Goal: Find specific page/section: Find specific page/section

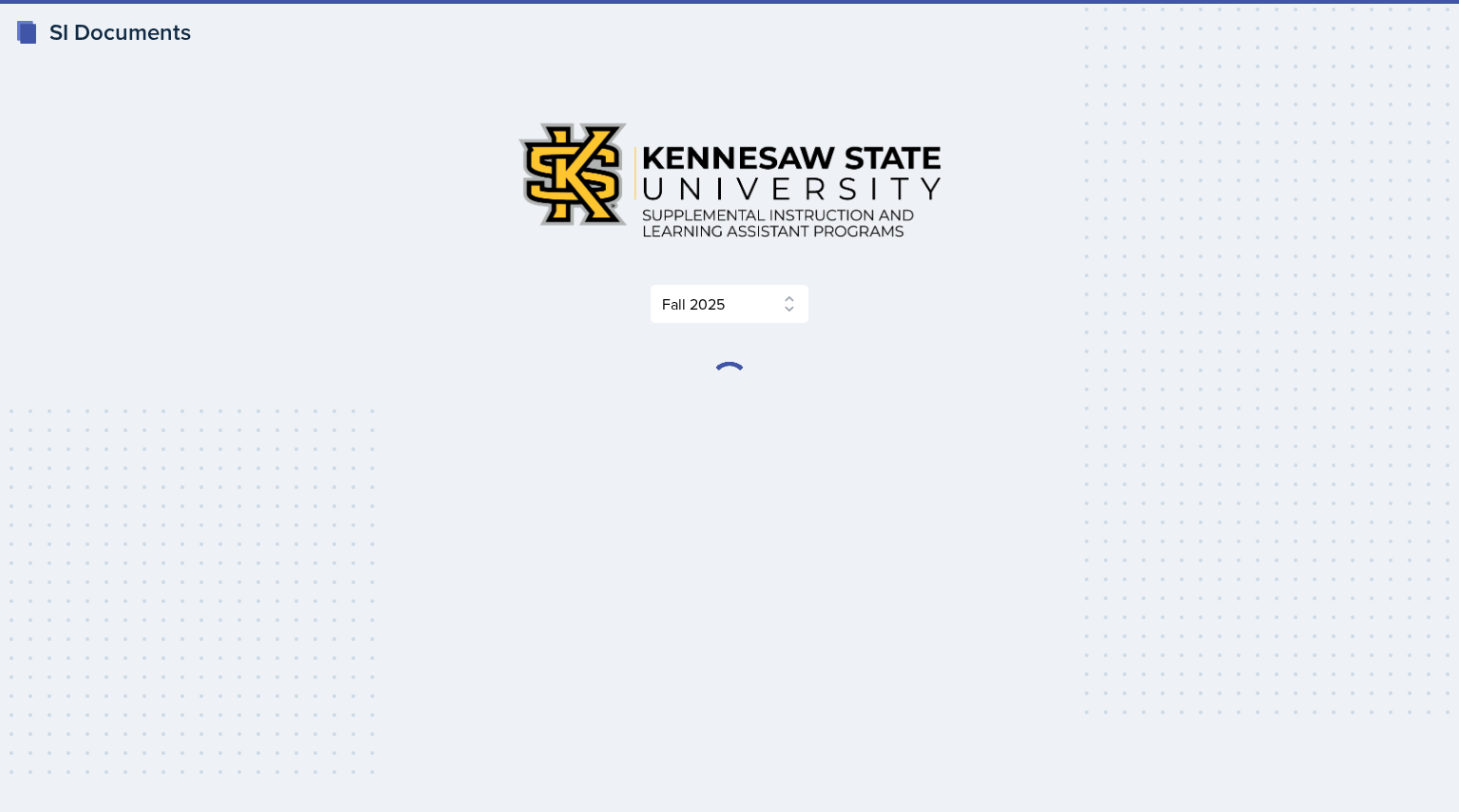
select select "2bed604d-1099-4043-b1bc-2365e8740244"
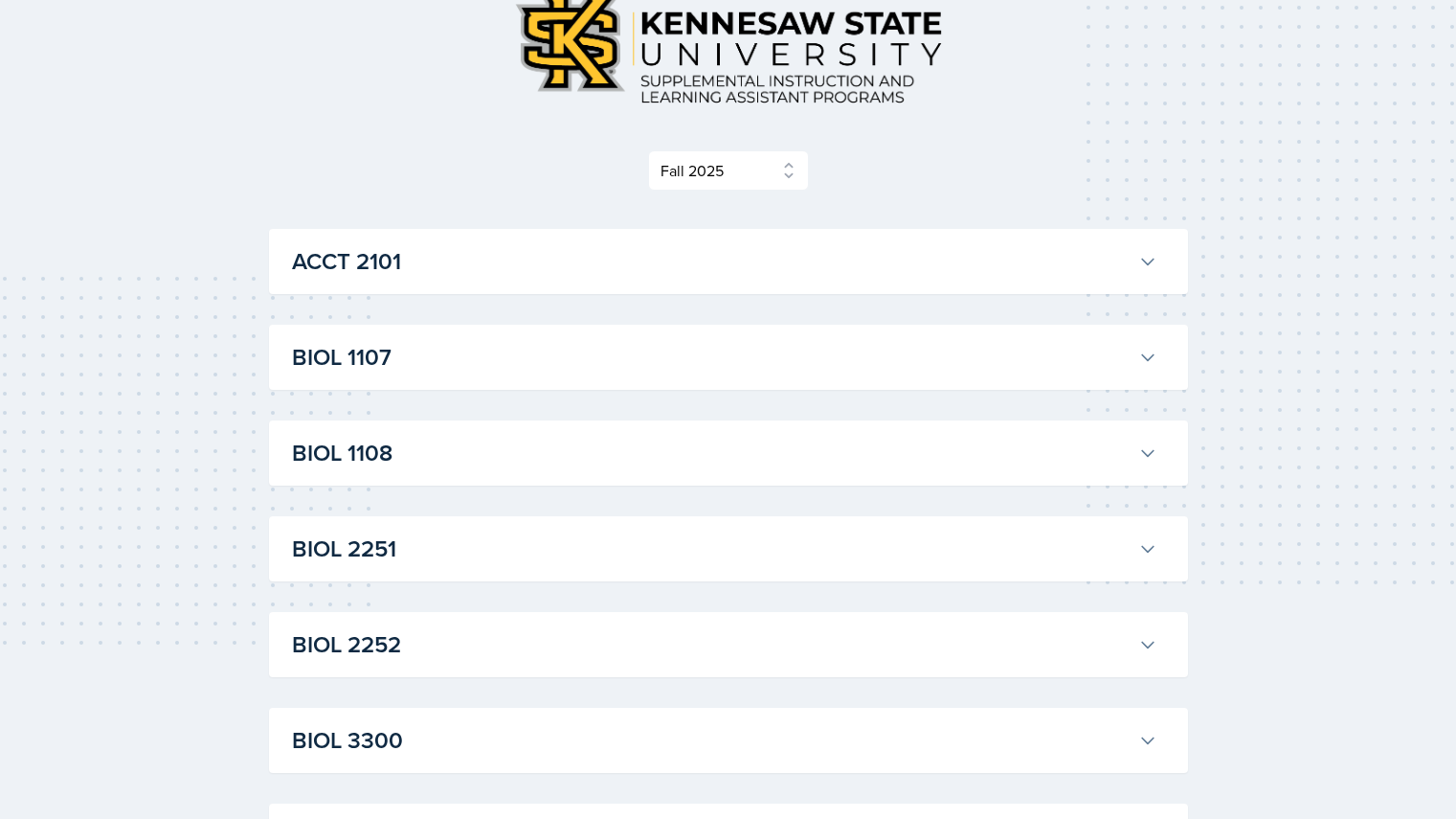
scroll to position [100, 0]
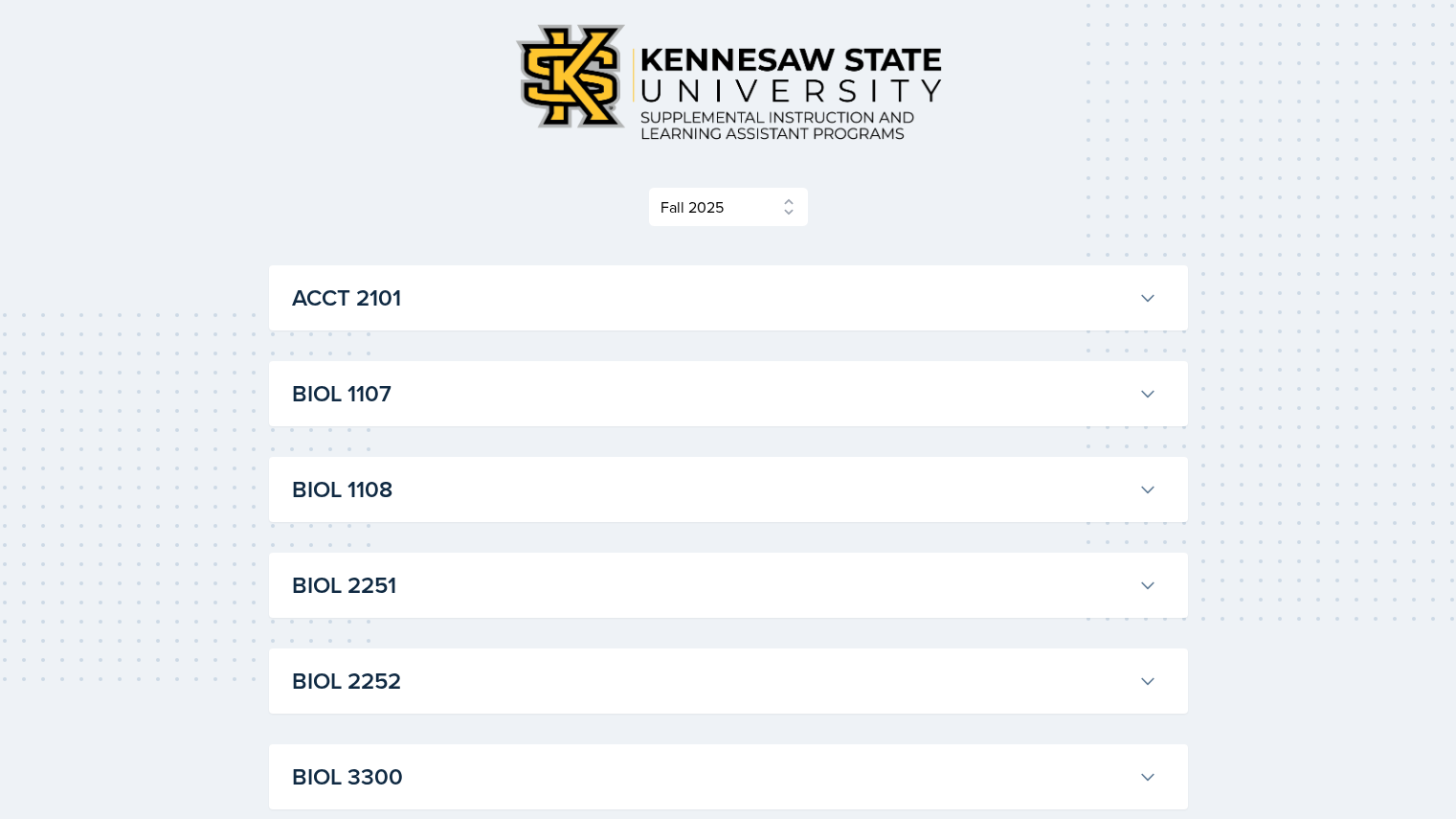
click at [420, 300] on h3 "ACCT 2101" at bounding box center [711, 298] width 839 height 34
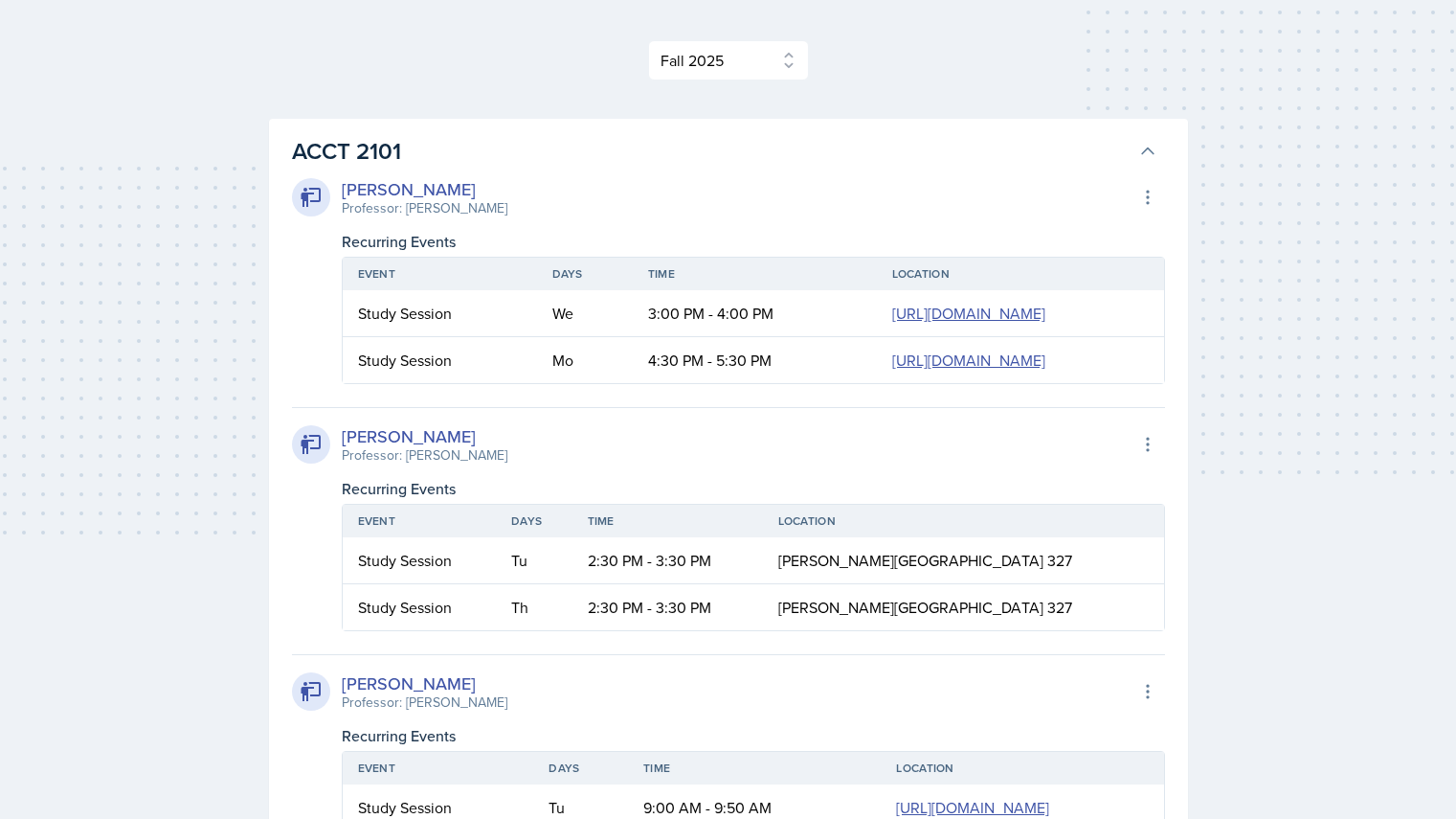
scroll to position [17, 0]
